Goal: Task Accomplishment & Management: Complete application form

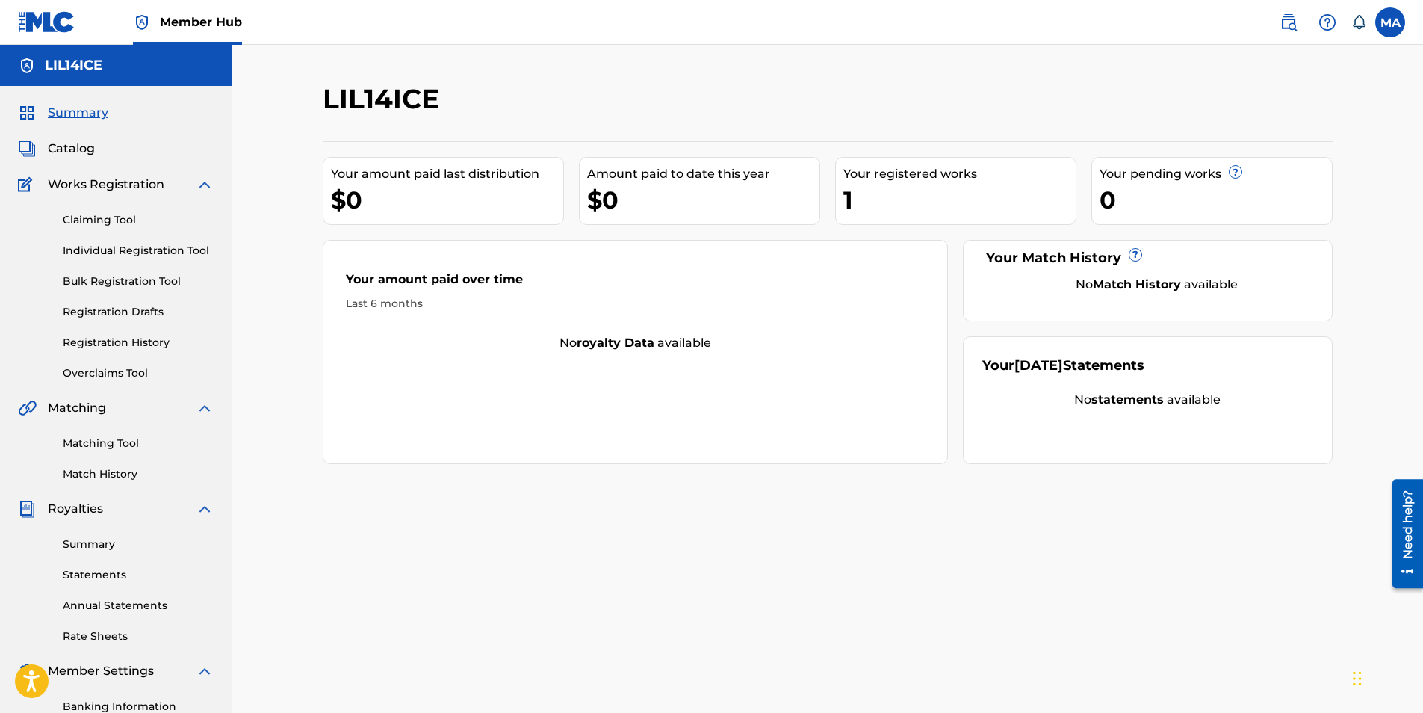
click at [944, 208] on div "1" at bounding box center [959, 200] width 232 height 34
click at [1035, 214] on div "1" at bounding box center [959, 200] width 232 height 34
click at [109, 315] on link "Registration Drafts" at bounding box center [138, 312] width 151 height 16
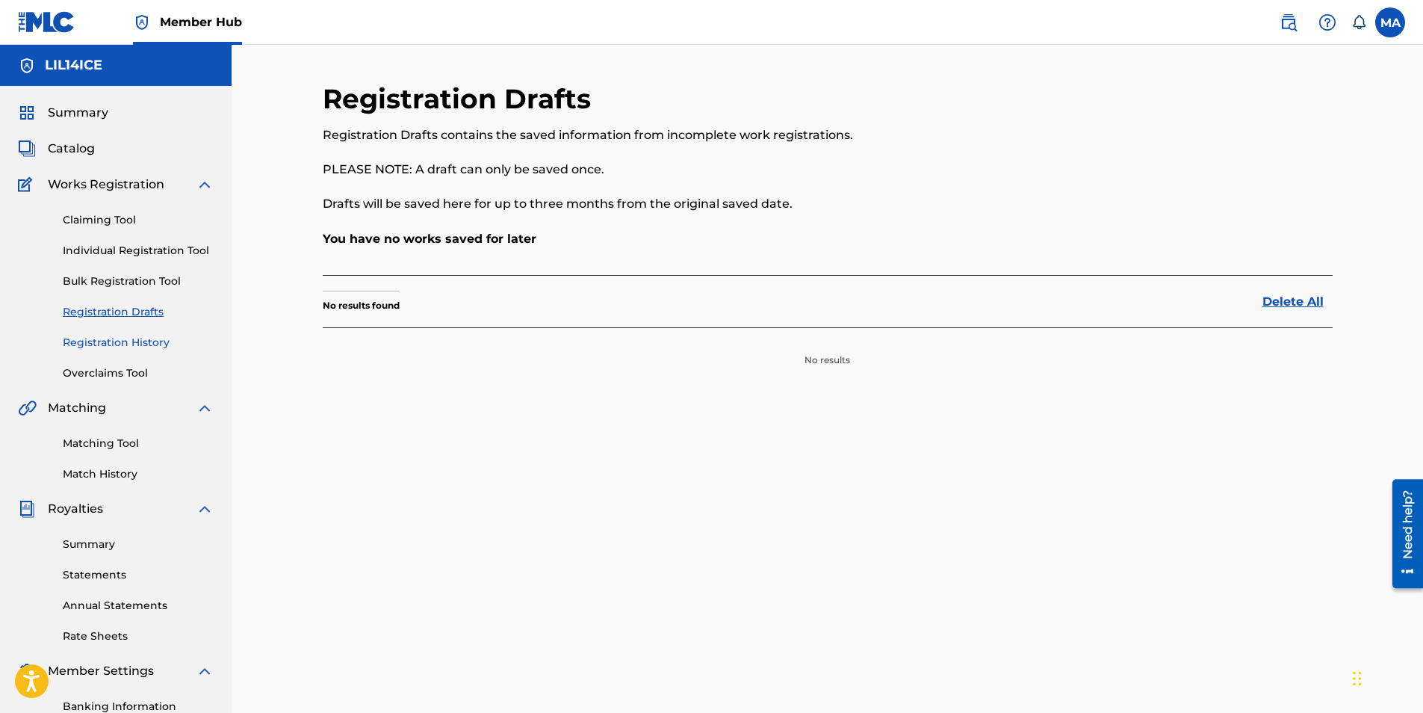
click at [167, 343] on link "Registration History" at bounding box center [138, 343] width 151 height 16
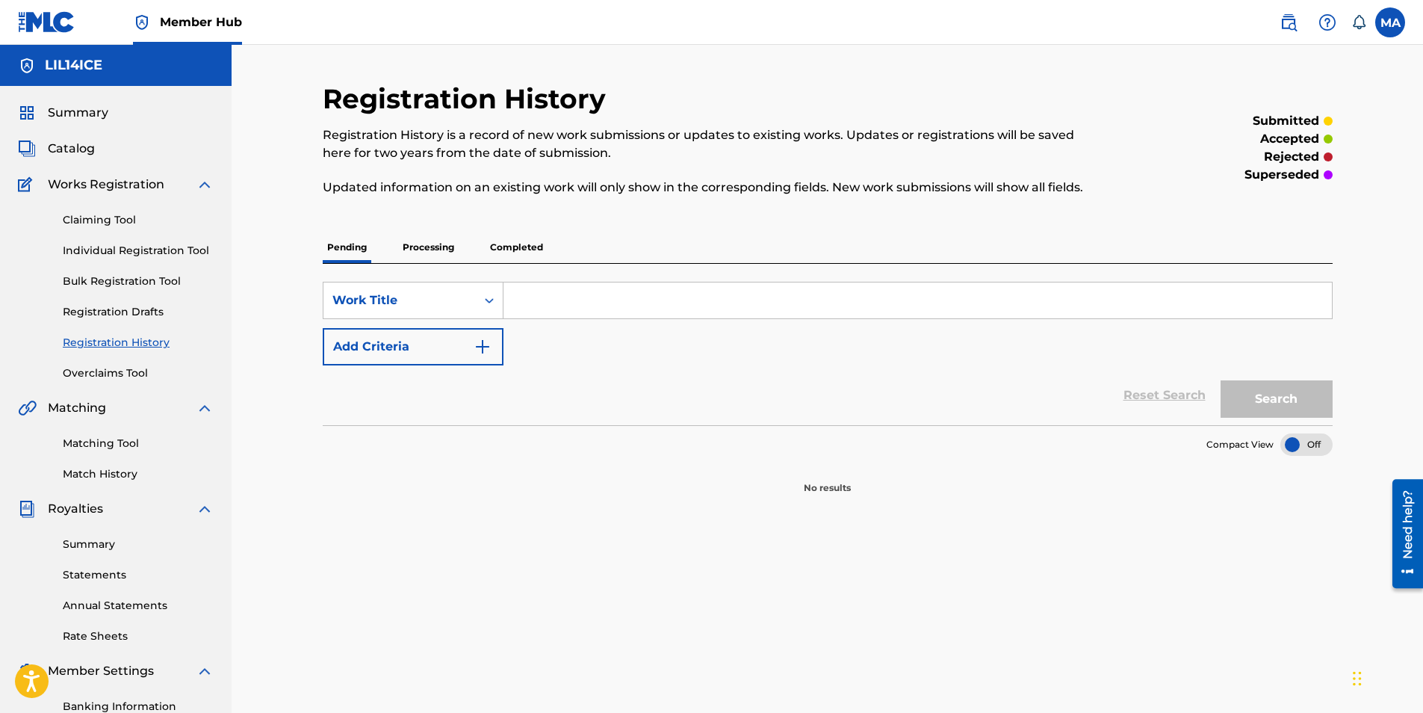
click at [170, 179] on div "Works Registration" at bounding box center [116, 185] width 196 height 18
click at [198, 195] on div "Claiming Tool Individual Registration Tool Bulk Registration Tool Registration …" at bounding box center [116, 288] width 196 height 188
click at [204, 185] on img at bounding box center [205, 185] width 18 height 18
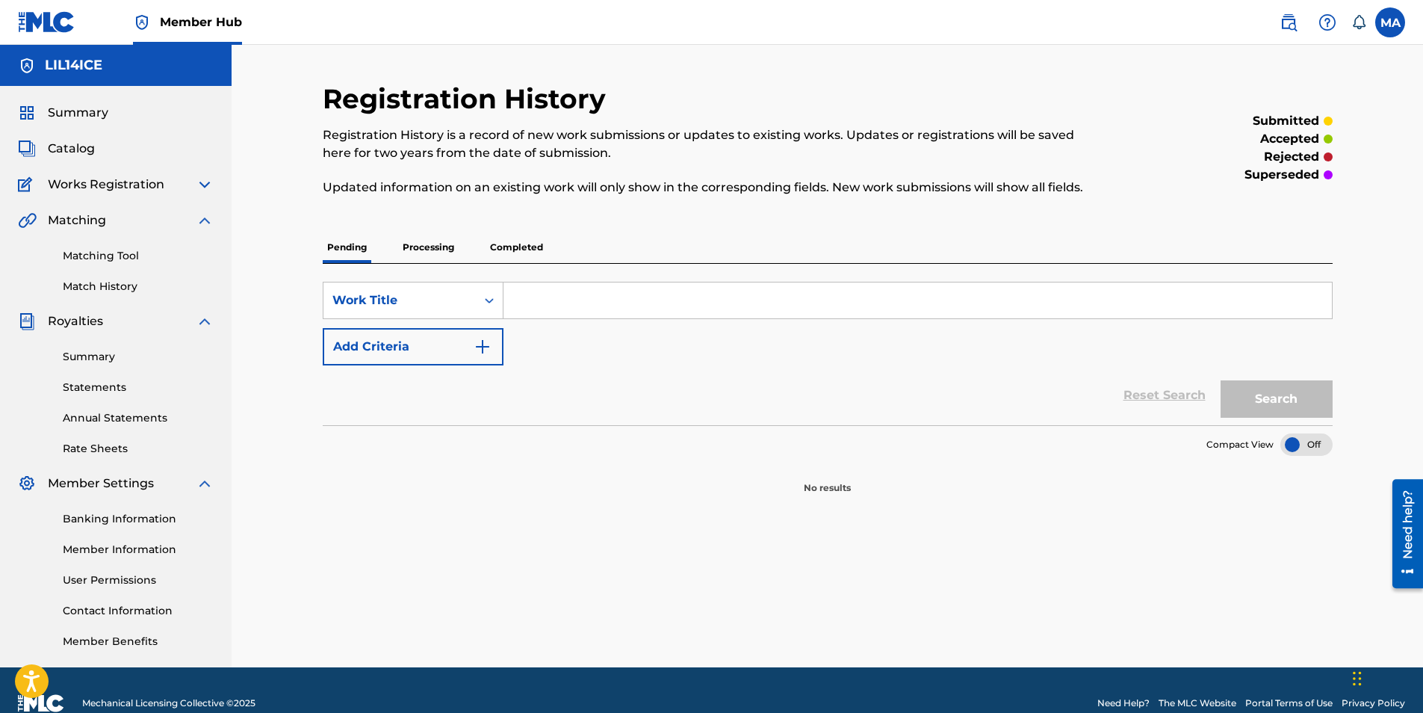
click at [135, 186] on span "Works Registration" at bounding box center [106, 185] width 117 height 18
click at [204, 187] on img at bounding box center [205, 185] width 18 height 18
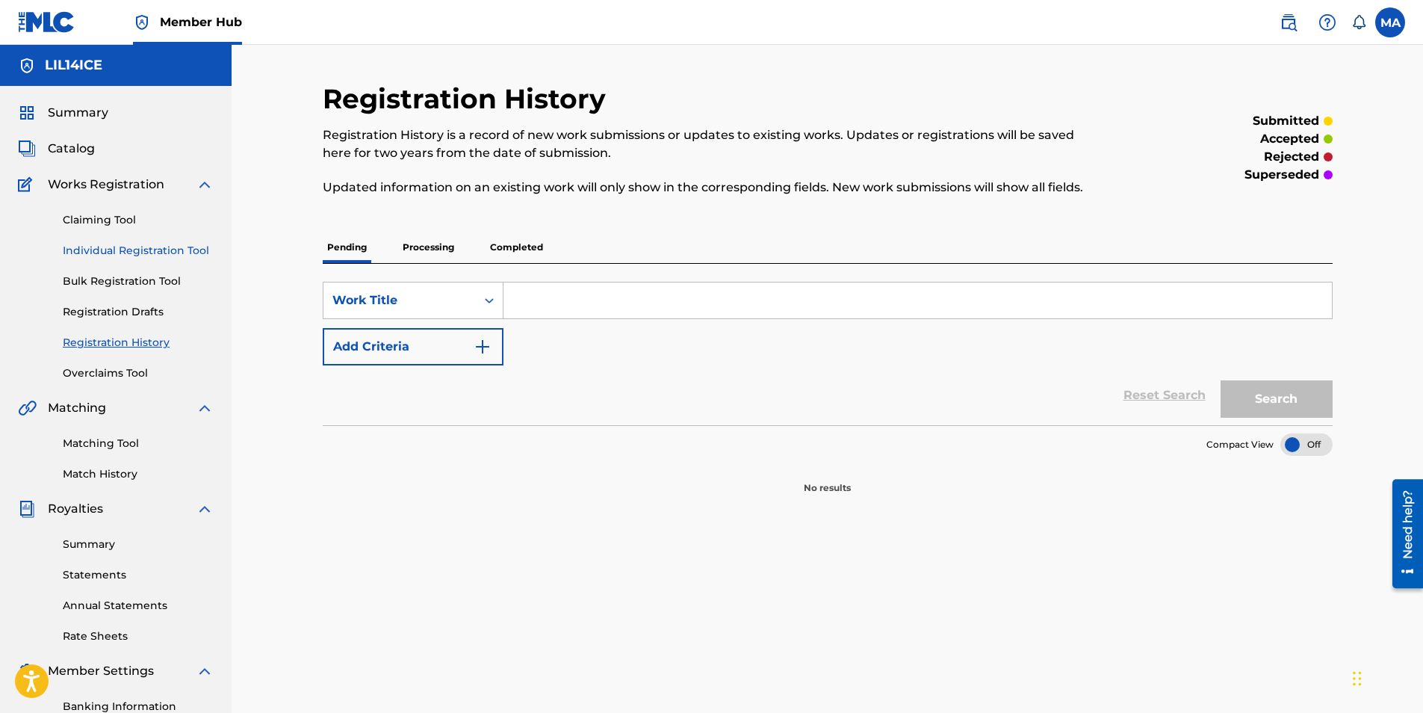
click at [185, 253] on link "Individual Registration Tool" at bounding box center [138, 251] width 151 height 16
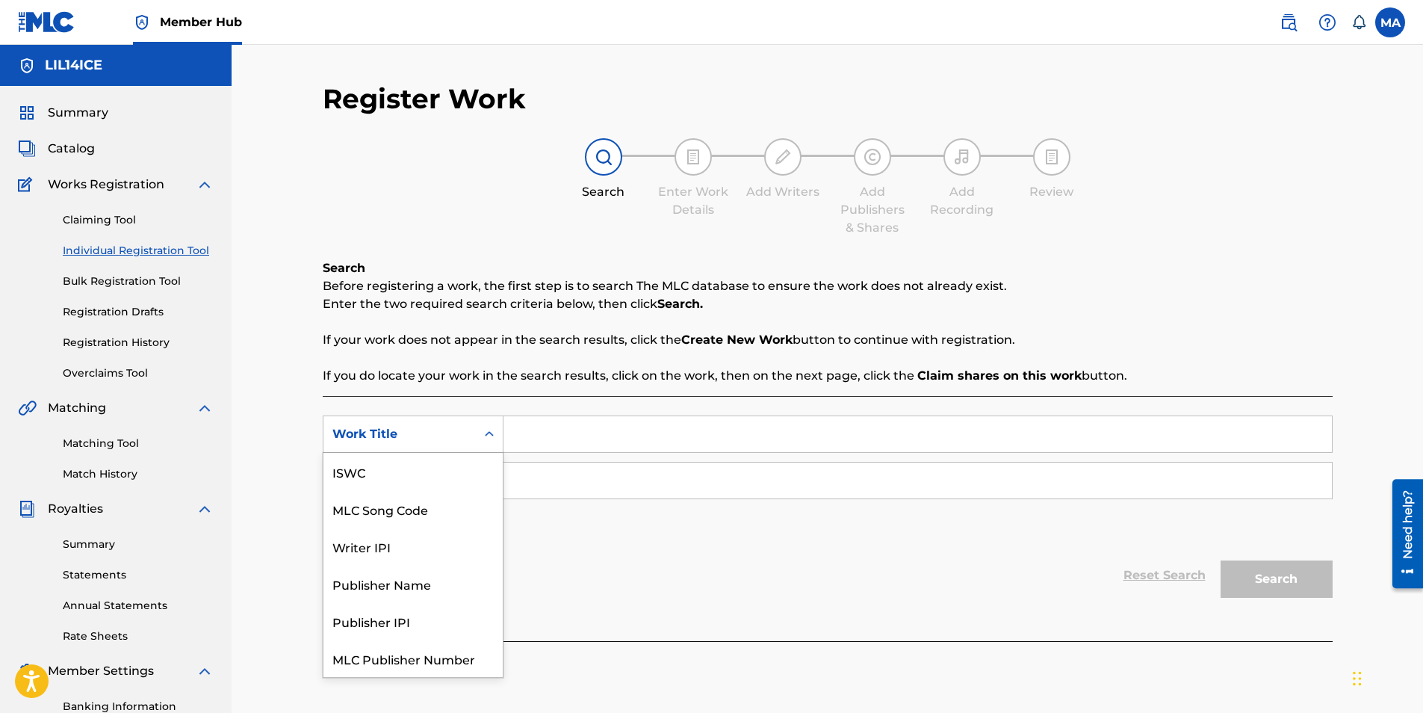
scroll to position [37, 0]
click at [450, 433] on div "Work Title" at bounding box center [399, 434] width 134 height 18
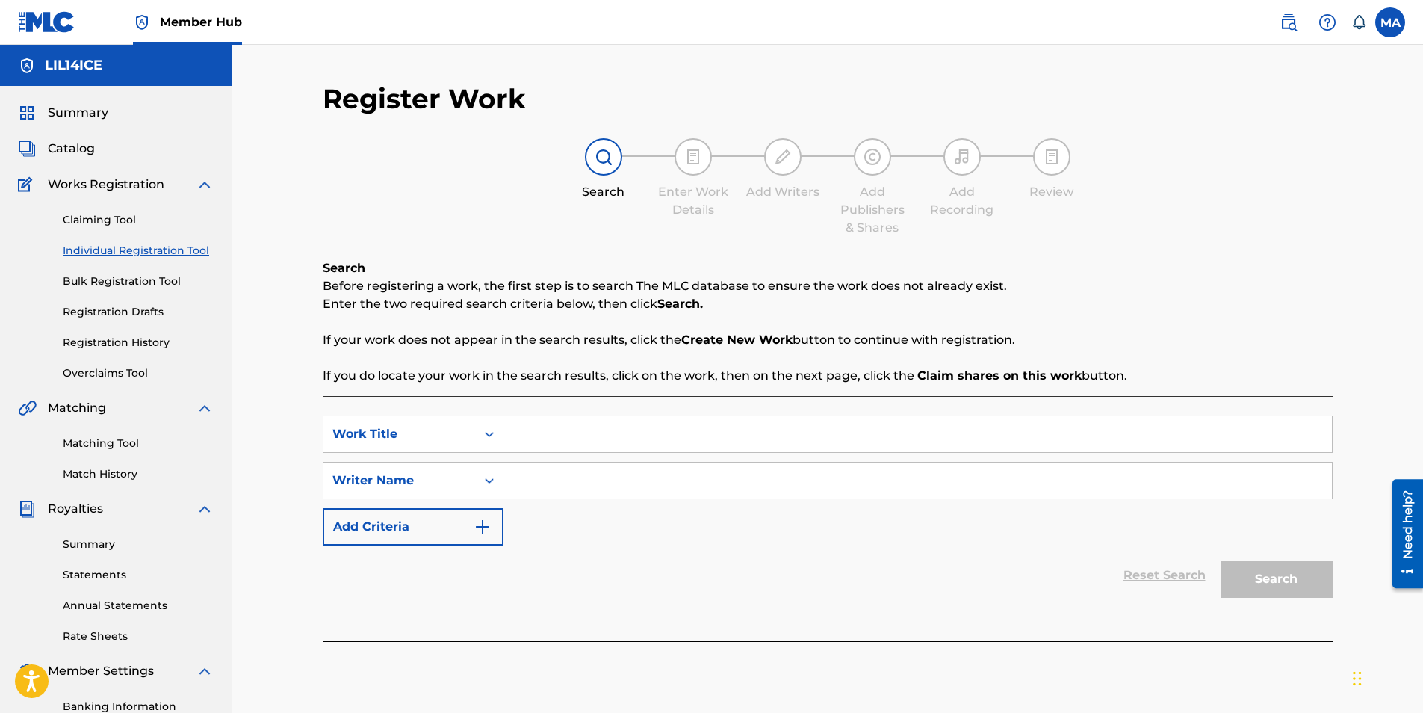
click at [450, 433] on div "Work Title" at bounding box center [399, 434] width 134 height 18
click at [583, 439] on input "Search Form" at bounding box center [918, 434] width 829 height 36
click at [478, 469] on div "Search Form" at bounding box center [489, 480] width 27 height 27
click at [660, 412] on div "SearchWithCriteriae4199f83-a3d2-49c1-8132-e9cd0422a82b Work Title SearchWithCri…" at bounding box center [828, 518] width 1010 height 245
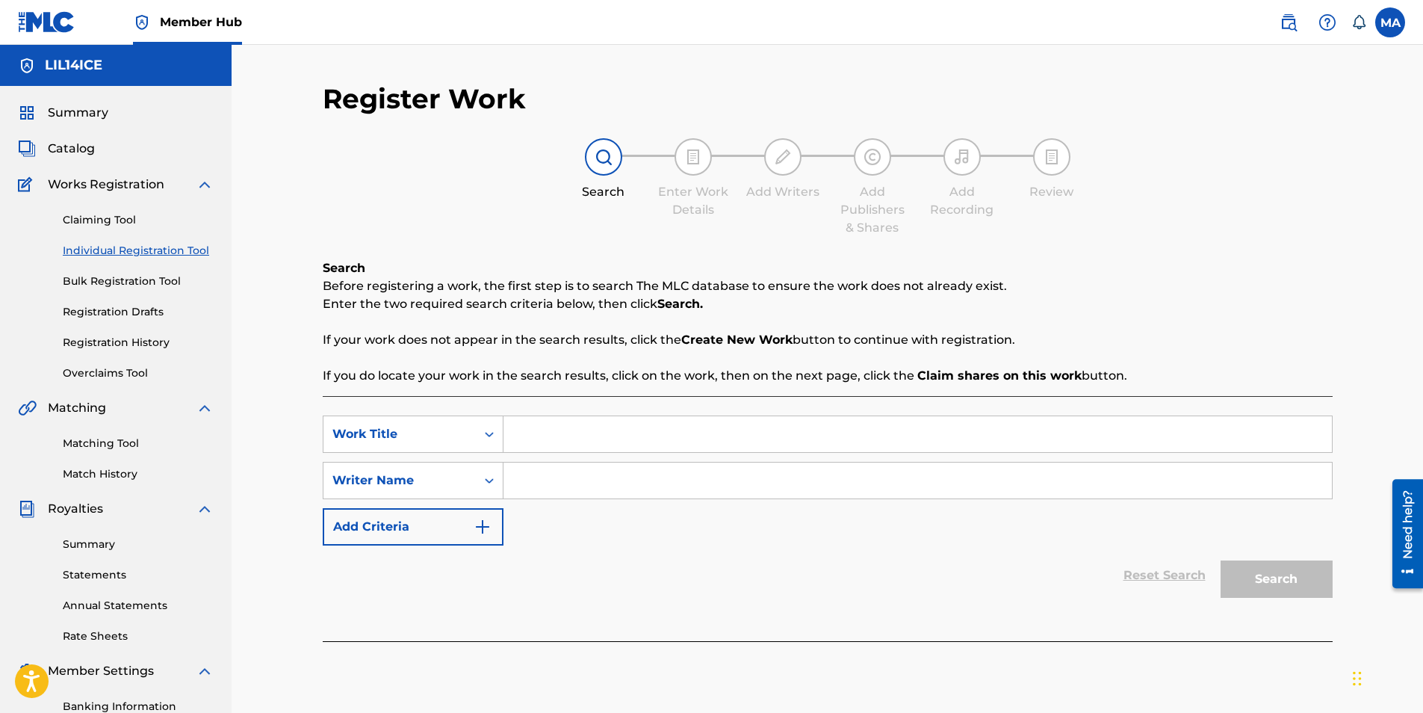
click at [660, 424] on input "Search Form" at bounding box center [918, 434] width 829 height 36
click at [570, 446] on input "Search Form" at bounding box center [918, 434] width 829 height 36
type input "hold on, listen"
click at [559, 485] on input "Search Form" at bounding box center [918, 480] width 829 height 36
click at [492, 526] on button "Add Criteria" at bounding box center [413, 526] width 181 height 37
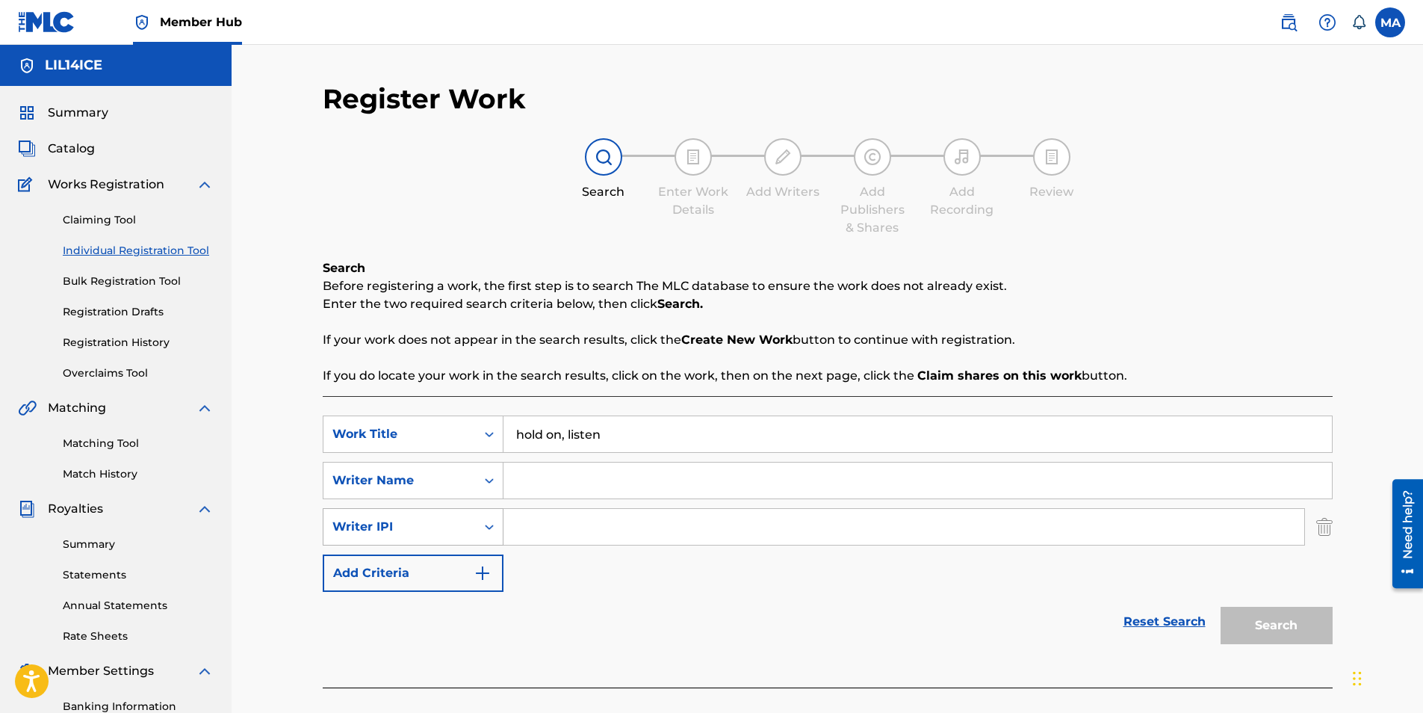
click at [487, 526] on icon "Search Form" at bounding box center [489, 526] width 9 height 5
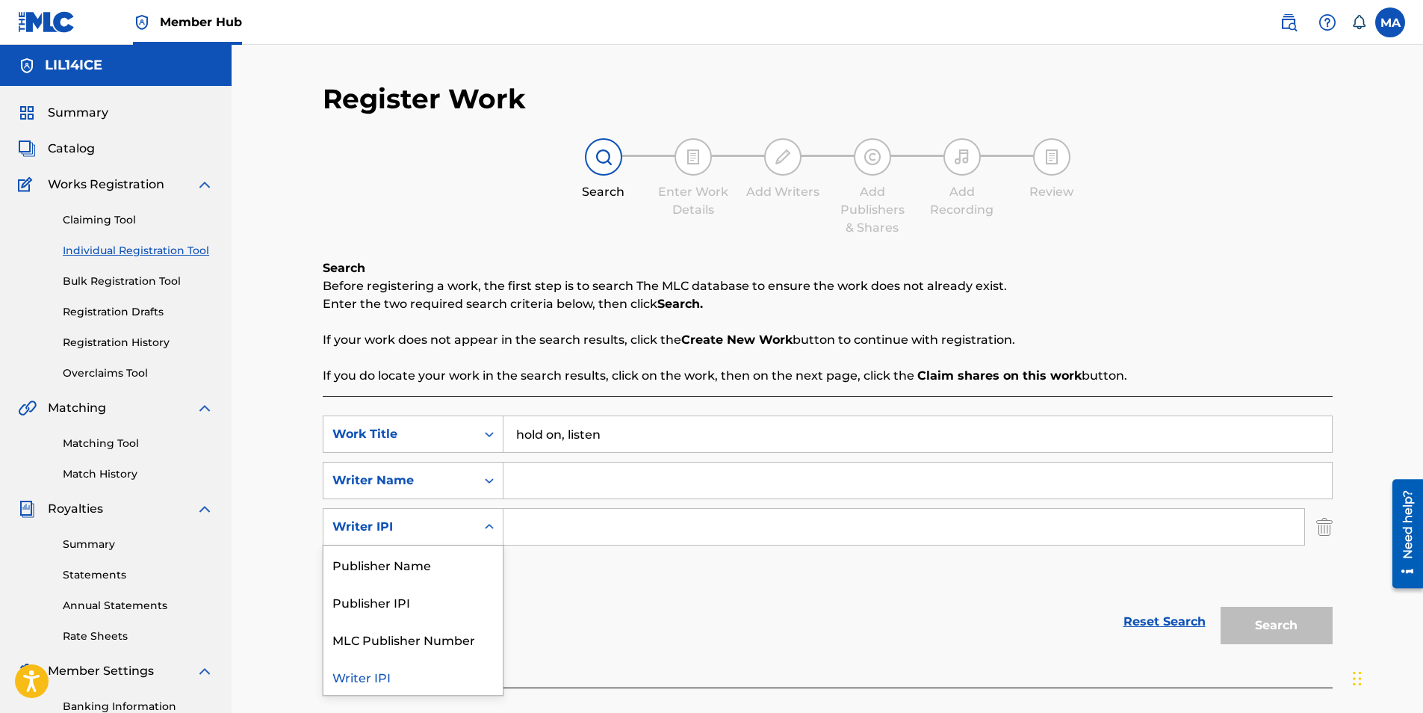
click at [487, 526] on icon "Search Form" at bounding box center [489, 526] width 9 height 5
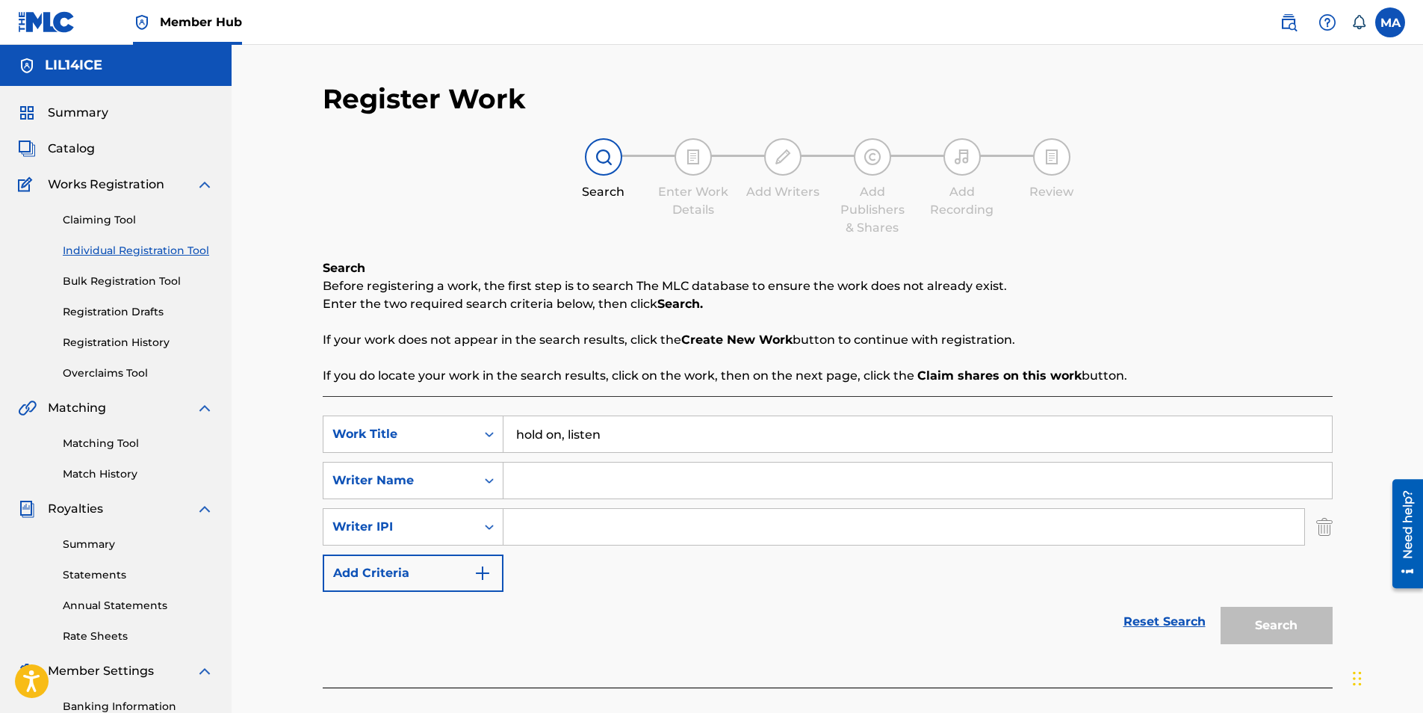
click at [487, 526] on icon "Search Form" at bounding box center [489, 526] width 9 height 5
click at [539, 530] on input "Search Form" at bounding box center [904, 527] width 801 height 36
